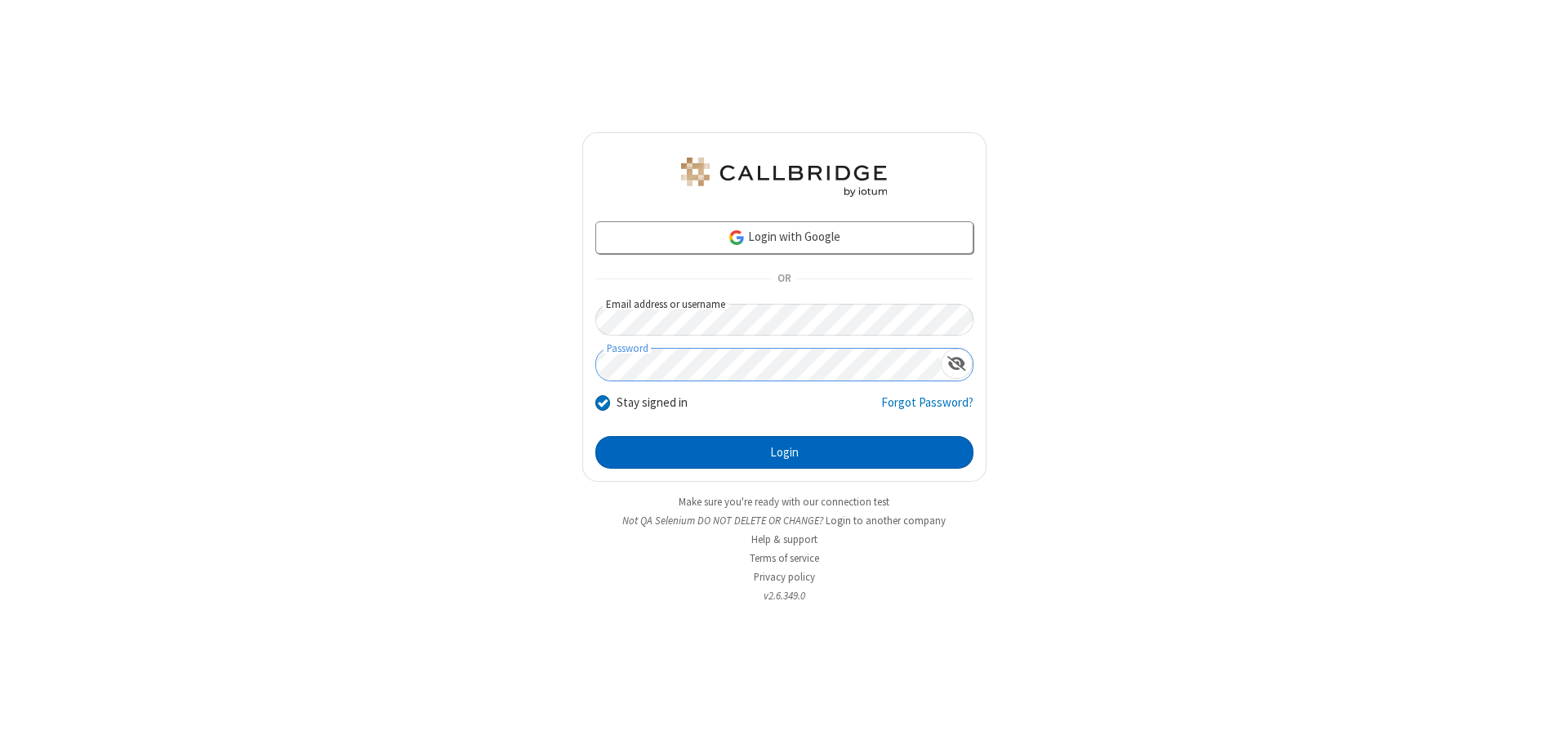
click at [784, 453] on button "Login" at bounding box center [784, 453] width 378 height 33
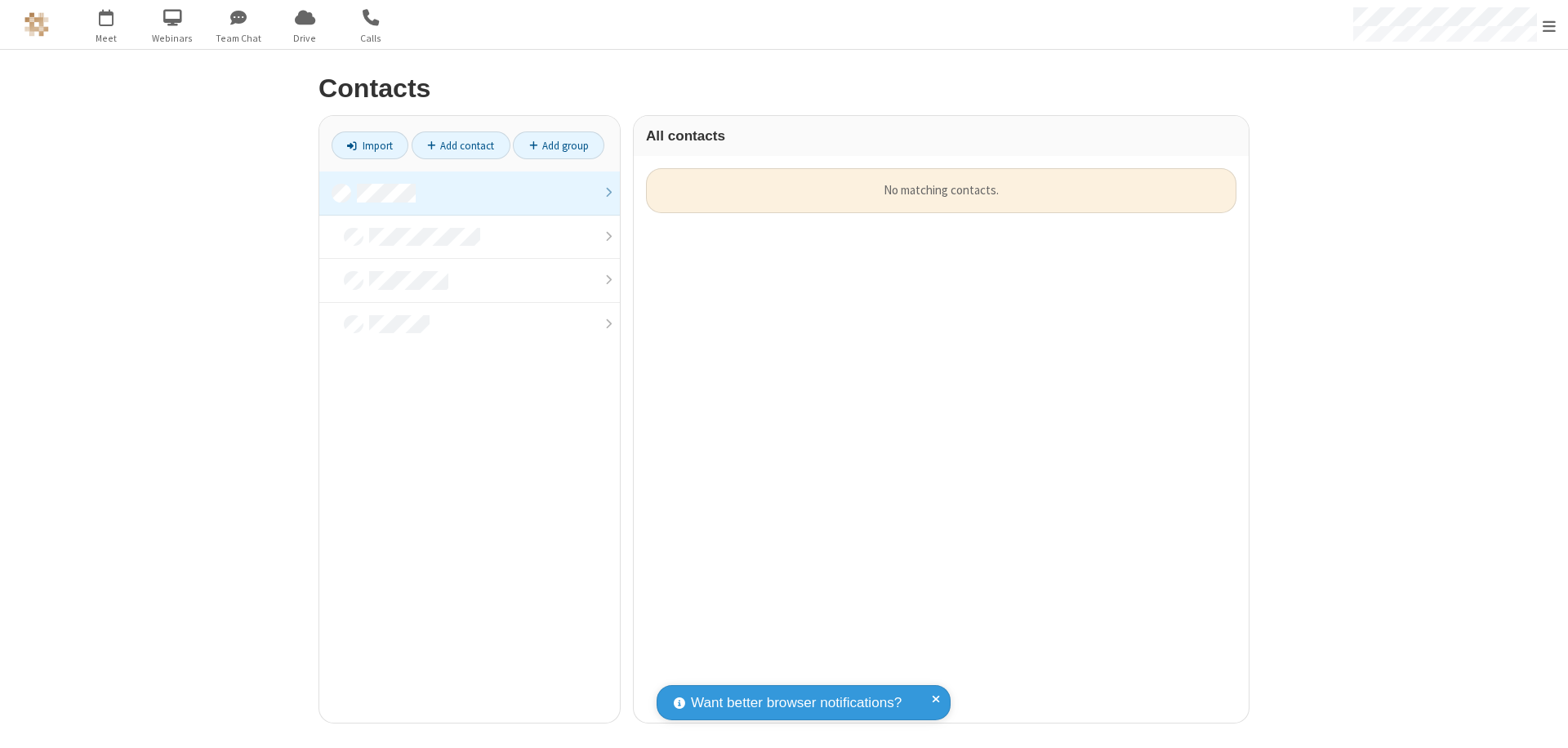
scroll to position [555, 603]
click at [470, 193] on link at bounding box center [469, 193] width 300 height 45
click at [460, 145] on link "Add contact" at bounding box center [461, 145] width 99 height 27
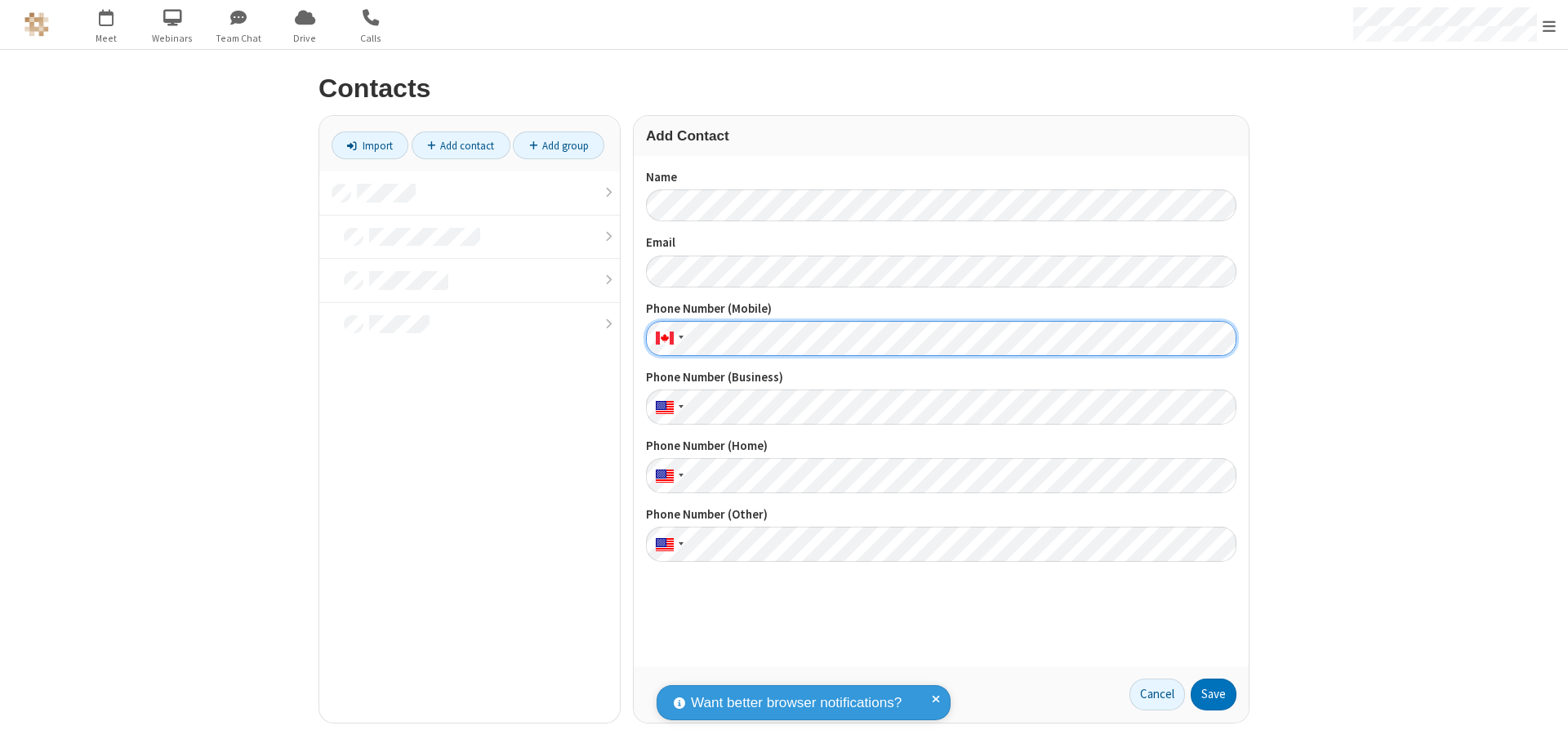
click at [1214, 694] on button "Save" at bounding box center [1213, 695] width 45 height 33
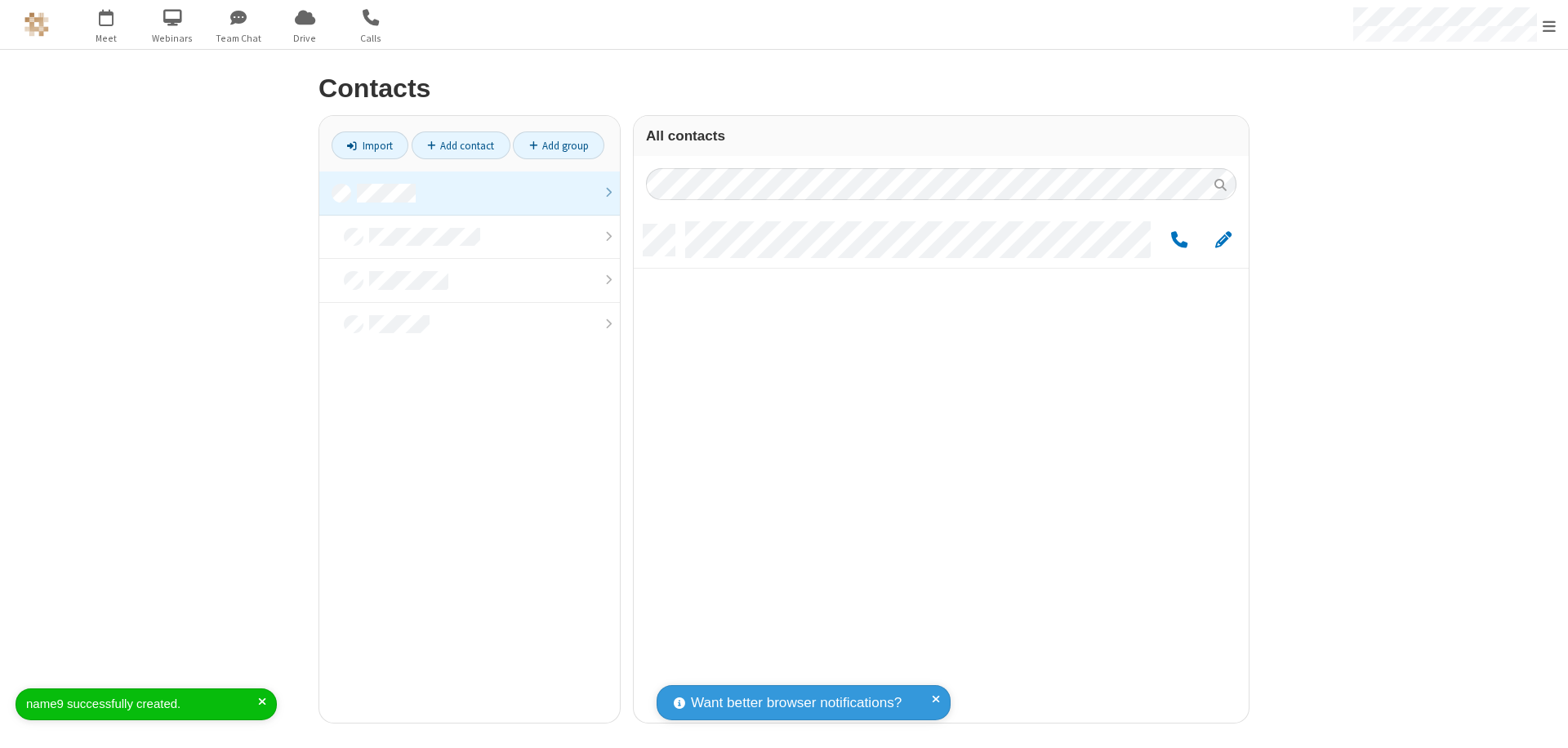
scroll to position [498, 603]
click at [460, 145] on link "Add contact" at bounding box center [461, 145] width 99 height 27
